Goal: Transaction & Acquisition: Purchase product/service

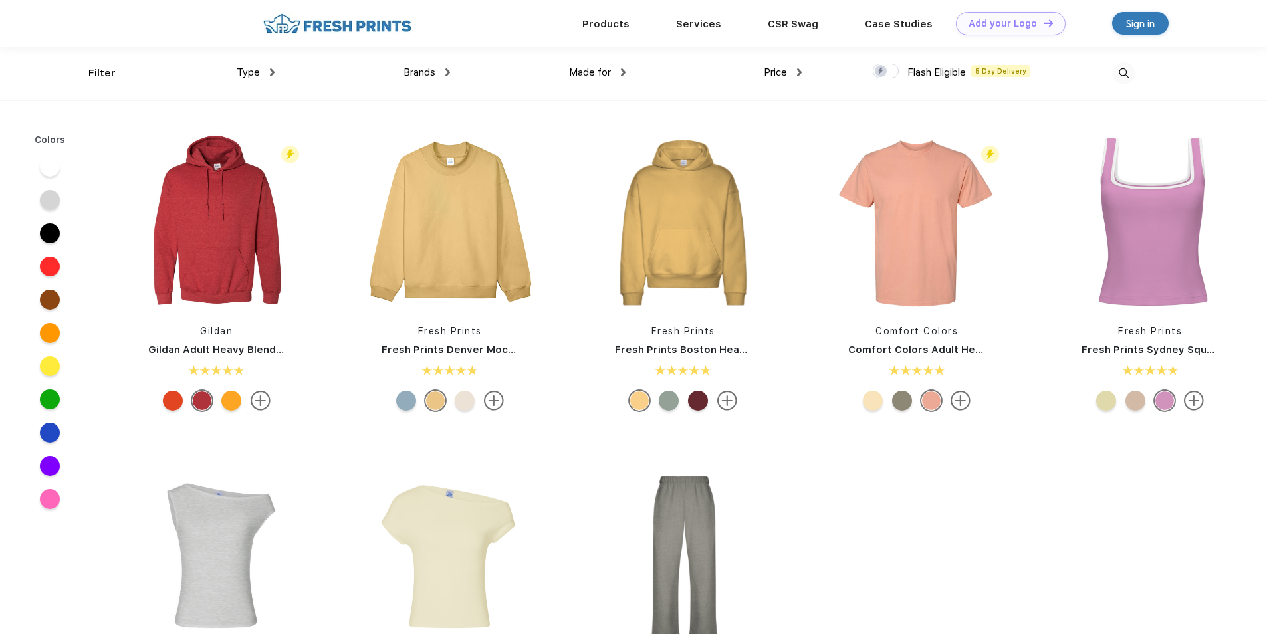
scroll to position [1, 0]
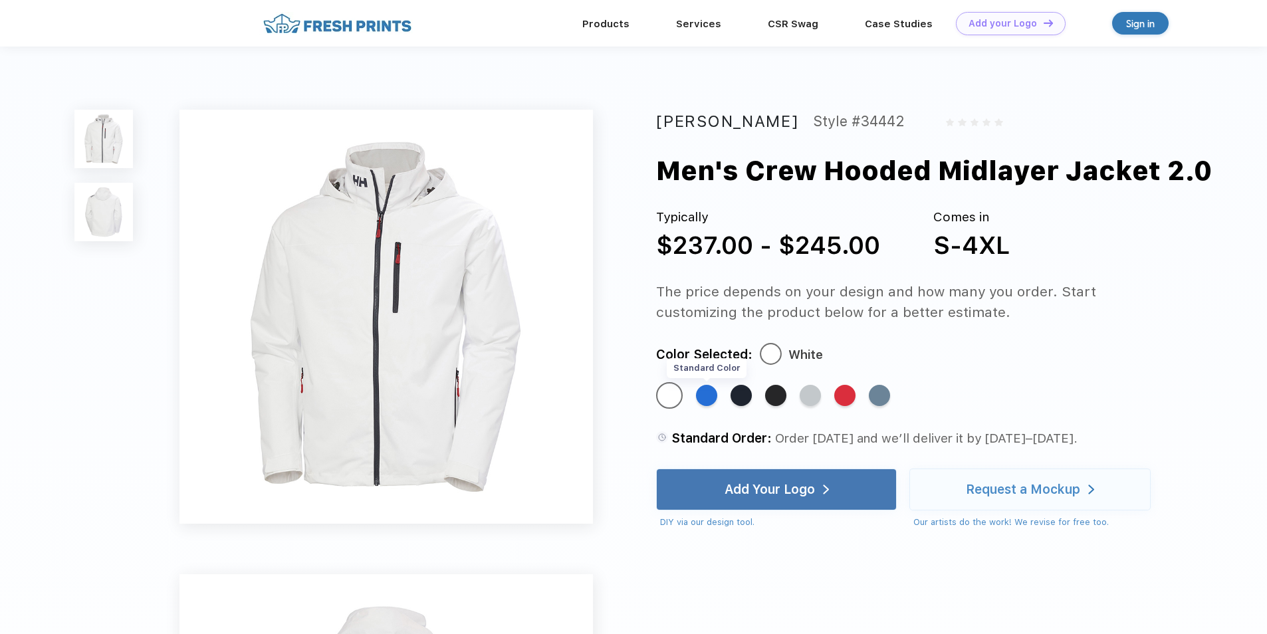
click at [706, 395] on div "Standard Color" at bounding box center [706, 395] width 21 height 21
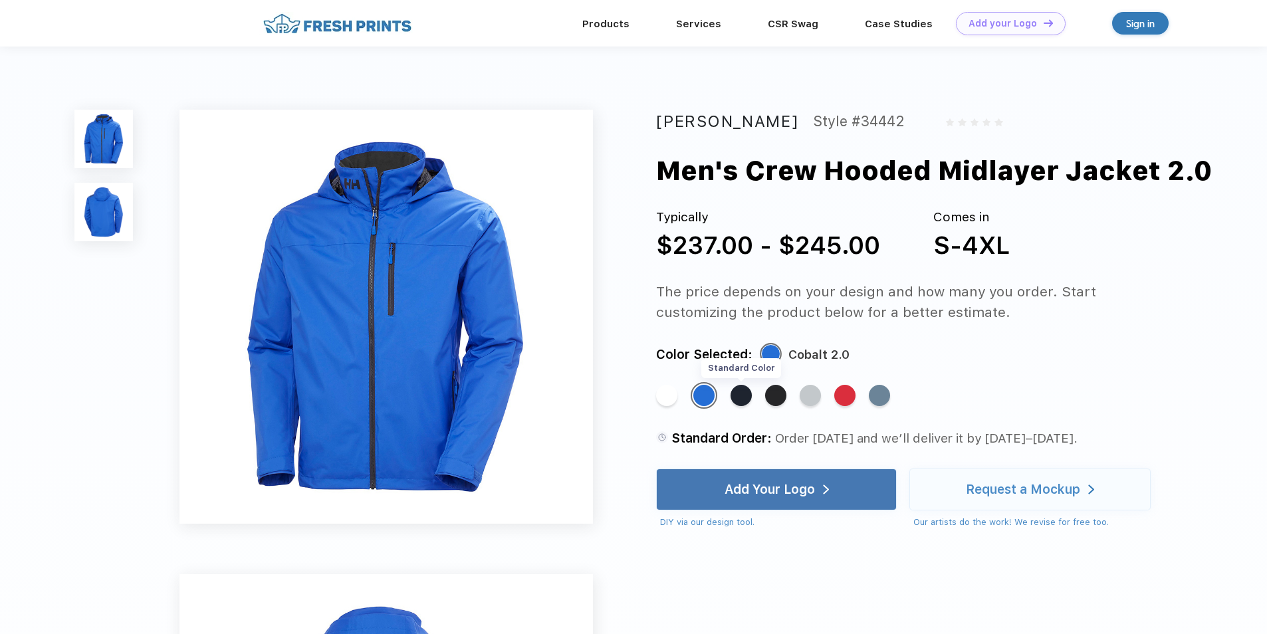
click at [743, 392] on div "Standard Color" at bounding box center [741, 395] width 21 height 21
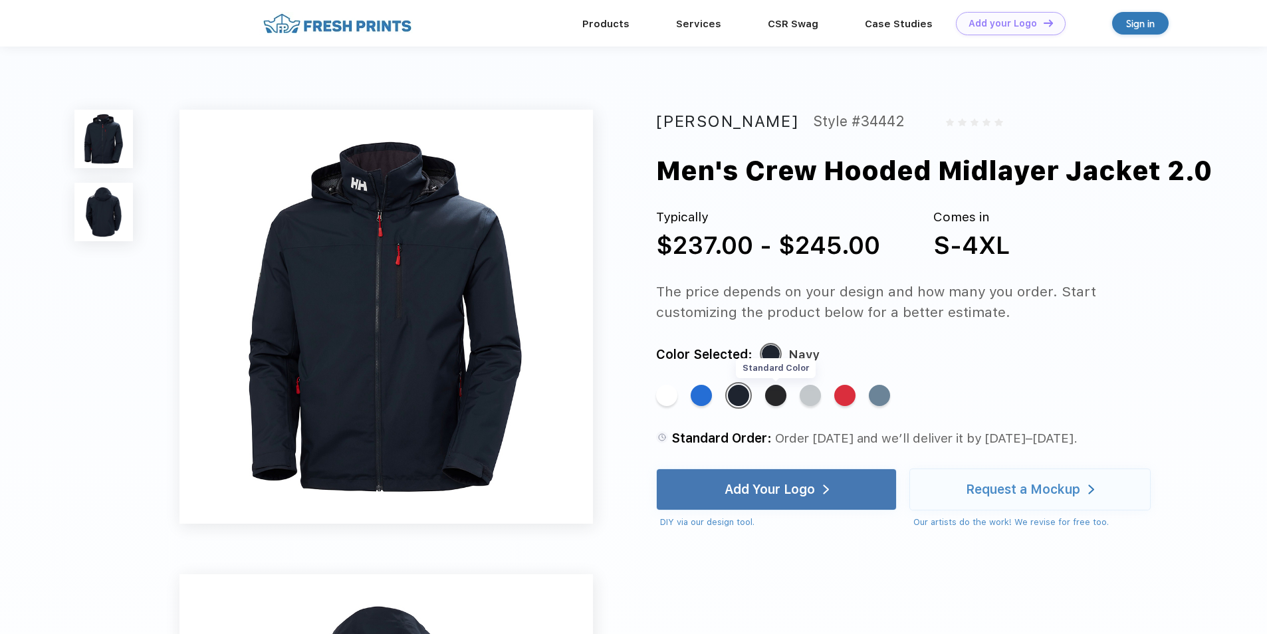
click at [779, 394] on div "Standard Color" at bounding box center [775, 395] width 21 height 21
click at [817, 398] on div "Standard Color" at bounding box center [810, 395] width 21 height 21
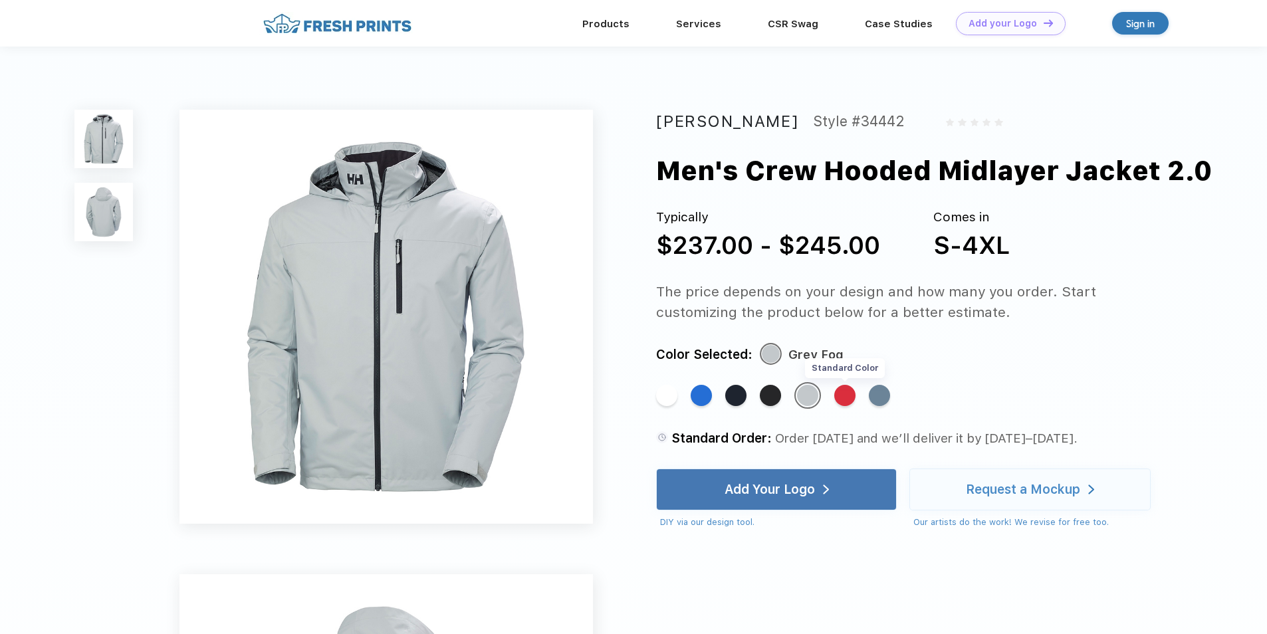
click at [850, 397] on div "Standard Color" at bounding box center [845, 395] width 21 height 21
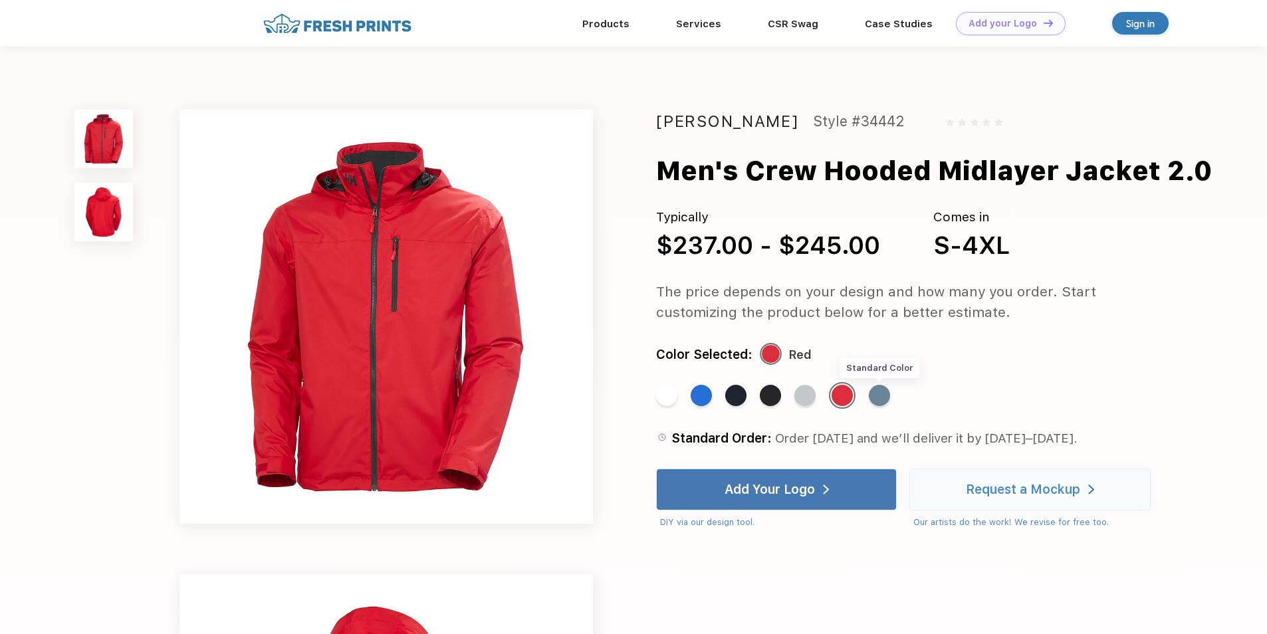
click at [881, 394] on div "Standard Color" at bounding box center [879, 395] width 21 height 21
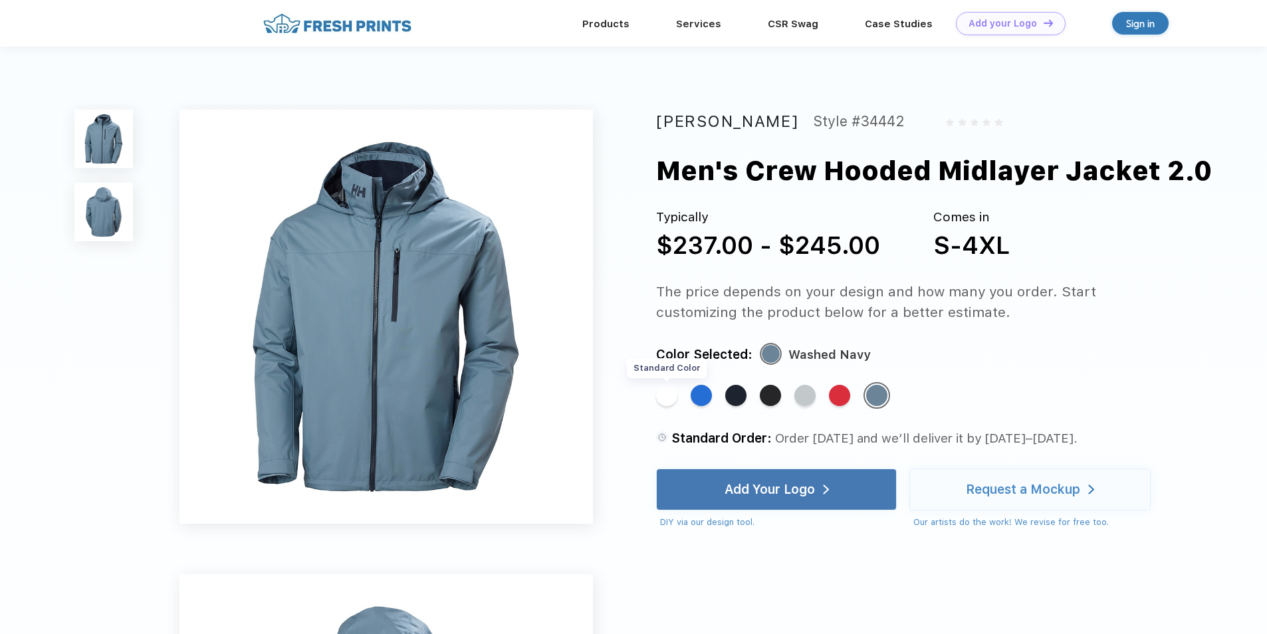
click at [665, 397] on div "Standard Color" at bounding box center [666, 395] width 21 height 21
